Goal: Information Seeking & Learning: Learn about a topic

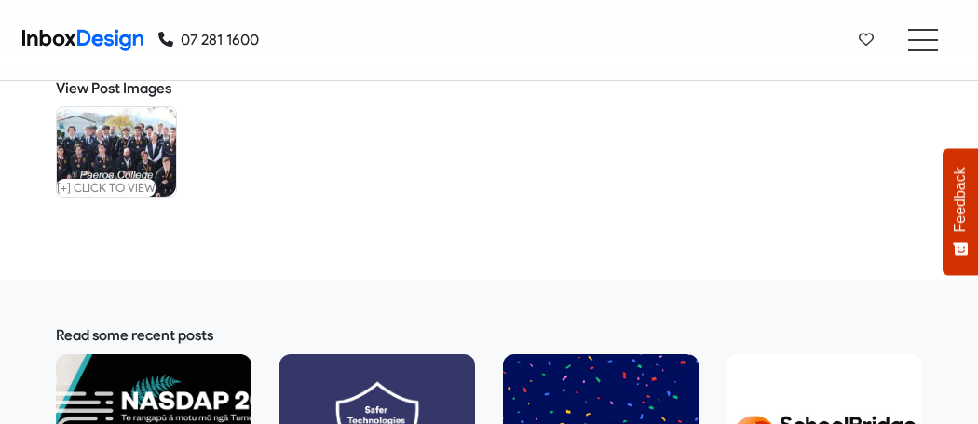
scroll to position [892, 0]
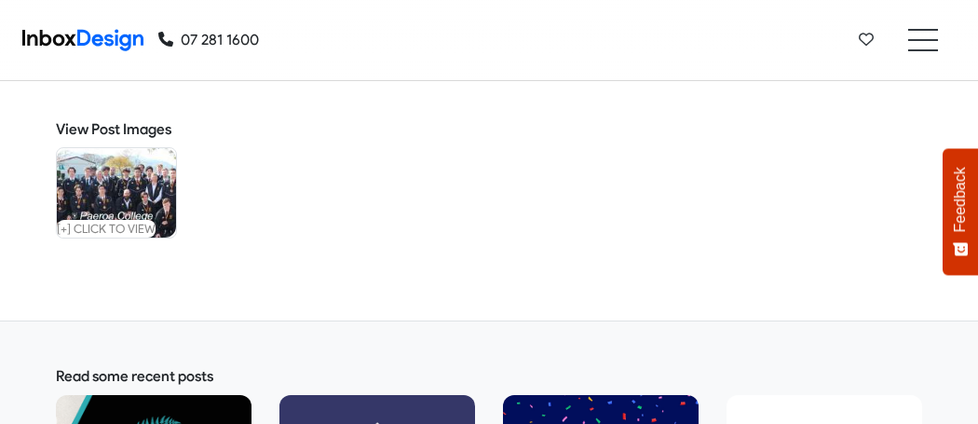
click at [116, 231] on small "[+] click to view" at bounding box center [106, 229] width 99 height 18
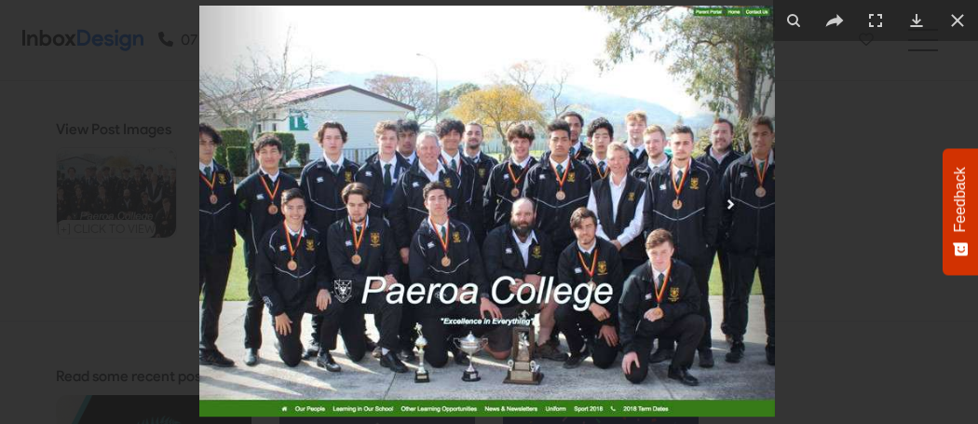
click at [116, 231] on div at bounding box center [489, 212] width 978 height 424
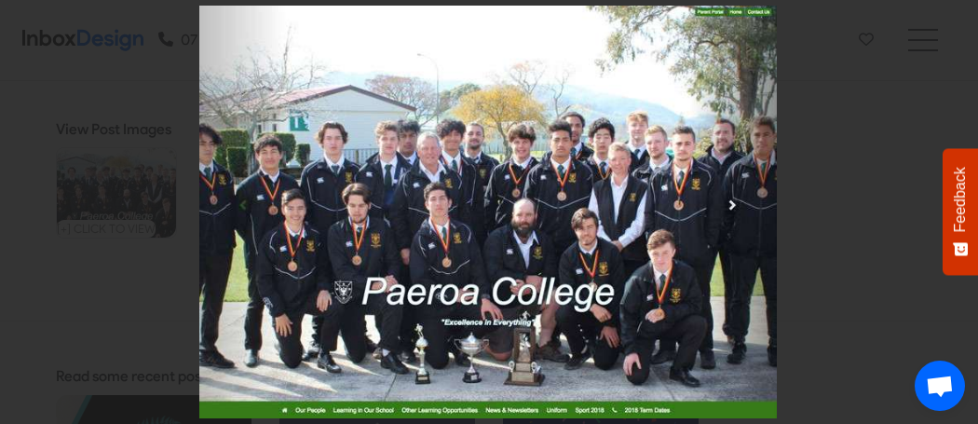
click at [462, 209] on img at bounding box center [487, 212] width 577 height 412
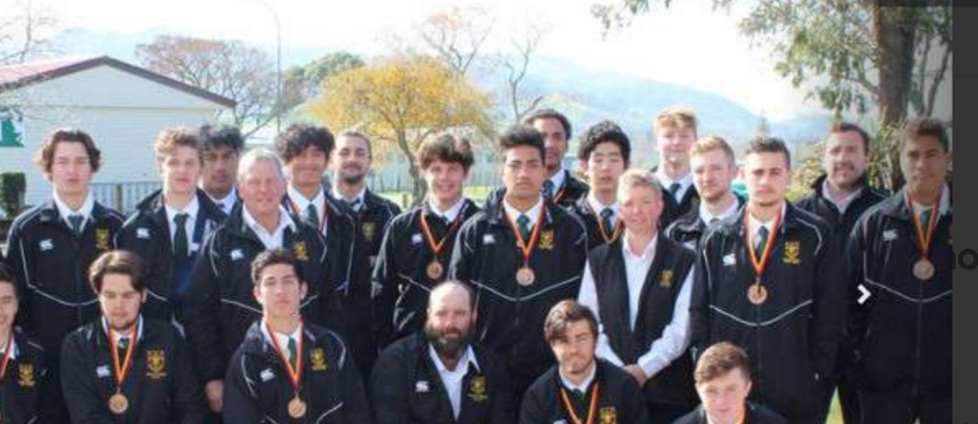
scroll to position [1175, 0]
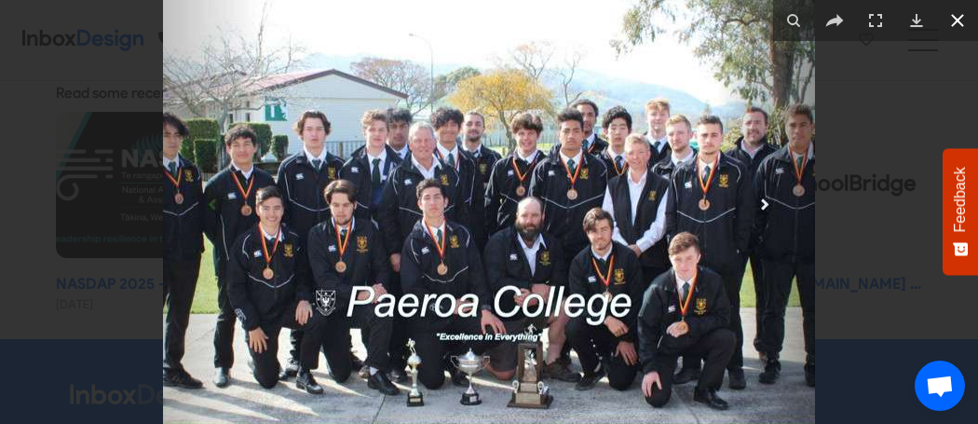
click at [963, 27] on icon at bounding box center [957, 20] width 22 height 22
